Goal: Navigation & Orientation: Find specific page/section

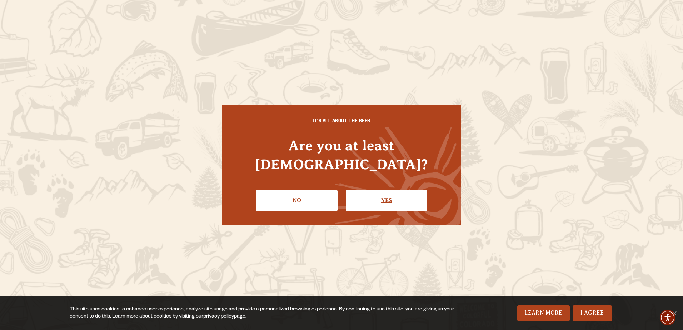
click at [390, 196] on link "Yes" at bounding box center [386, 200] width 81 height 21
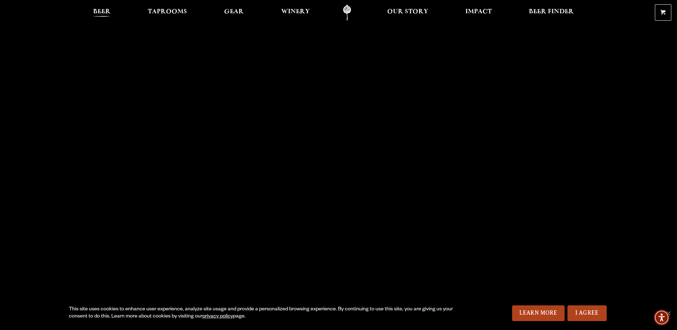
click at [105, 11] on span "Beer" at bounding box center [101, 12] width 17 height 6
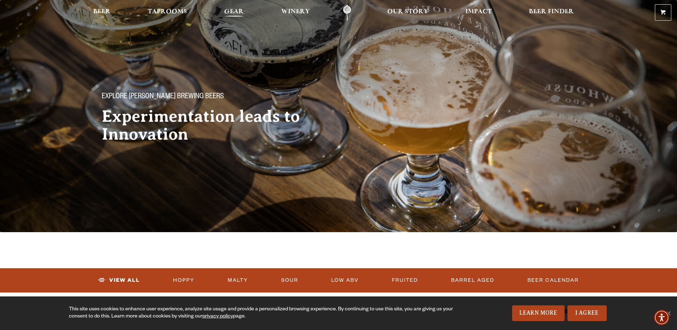
click at [242, 12] on span "Gear" at bounding box center [234, 12] width 20 height 6
